Goal: Transaction & Acquisition: Subscribe to service/newsletter

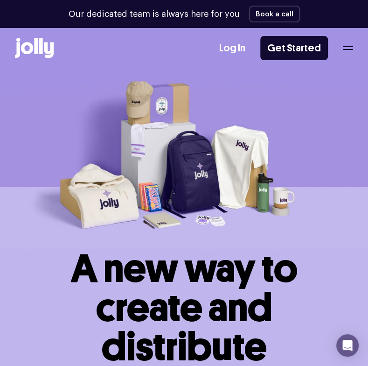
click at [349, 56] on div "Log In Get Started" at bounding box center [286, 48] width 134 height 24
click at [347, 49] on icon "button" at bounding box center [348, 48] width 10 height 4
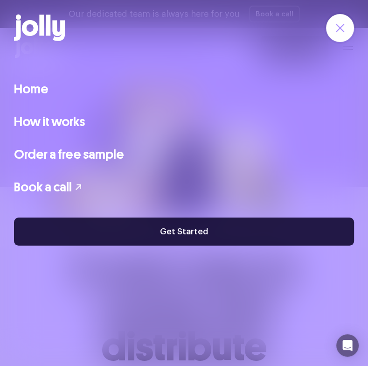
click at [157, 231] on link "Get Started" at bounding box center [184, 232] width 340 height 28
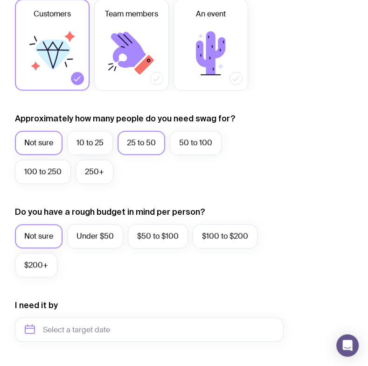
scroll to position [191, 0]
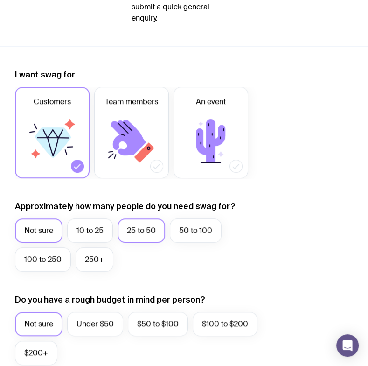
click at [129, 232] on label "25 to 50" at bounding box center [142, 231] width 48 height 24
click at [0, 0] on input "25 to 50" at bounding box center [0, 0] width 0 height 0
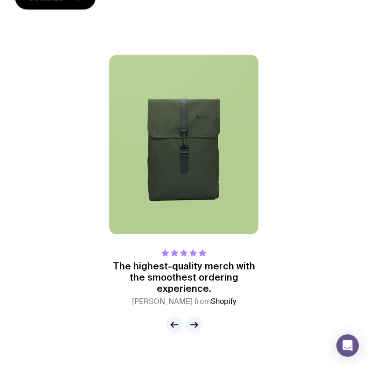
scroll to position [887, 0]
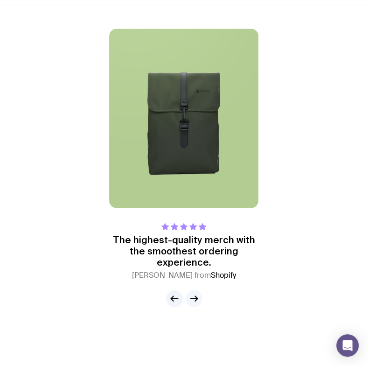
click at [200, 293] on button "button" at bounding box center [194, 298] width 17 height 17
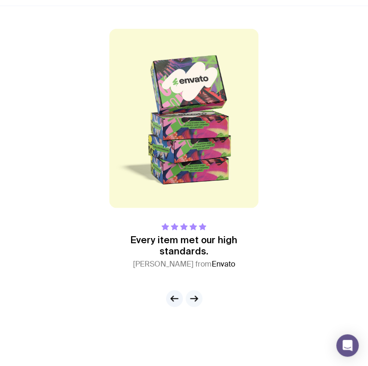
click at [200, 293] on button "button" at bounding box center [194, 298] width 17 height 17
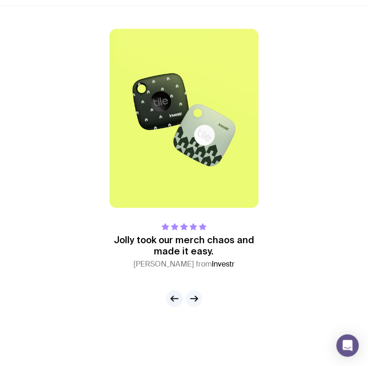
click at [200, 293] on button "button" at bounding box center [194, 298] width 17 height 17
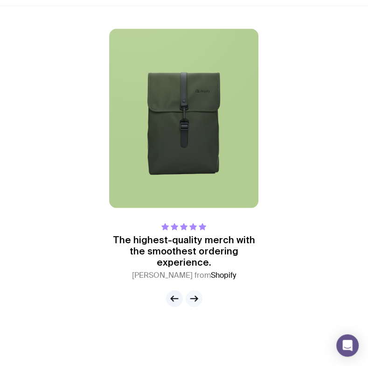
click at [200, 293] on button "button" at bounding box center [194, 298] width 17 height 17
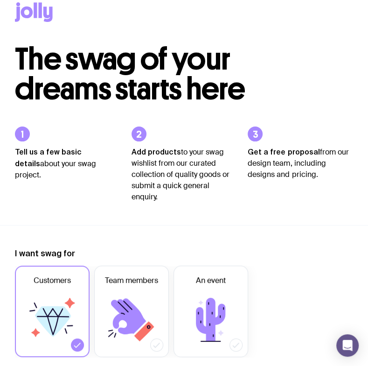
scroll to position [0, 0]
